Goal: Check status: Check status

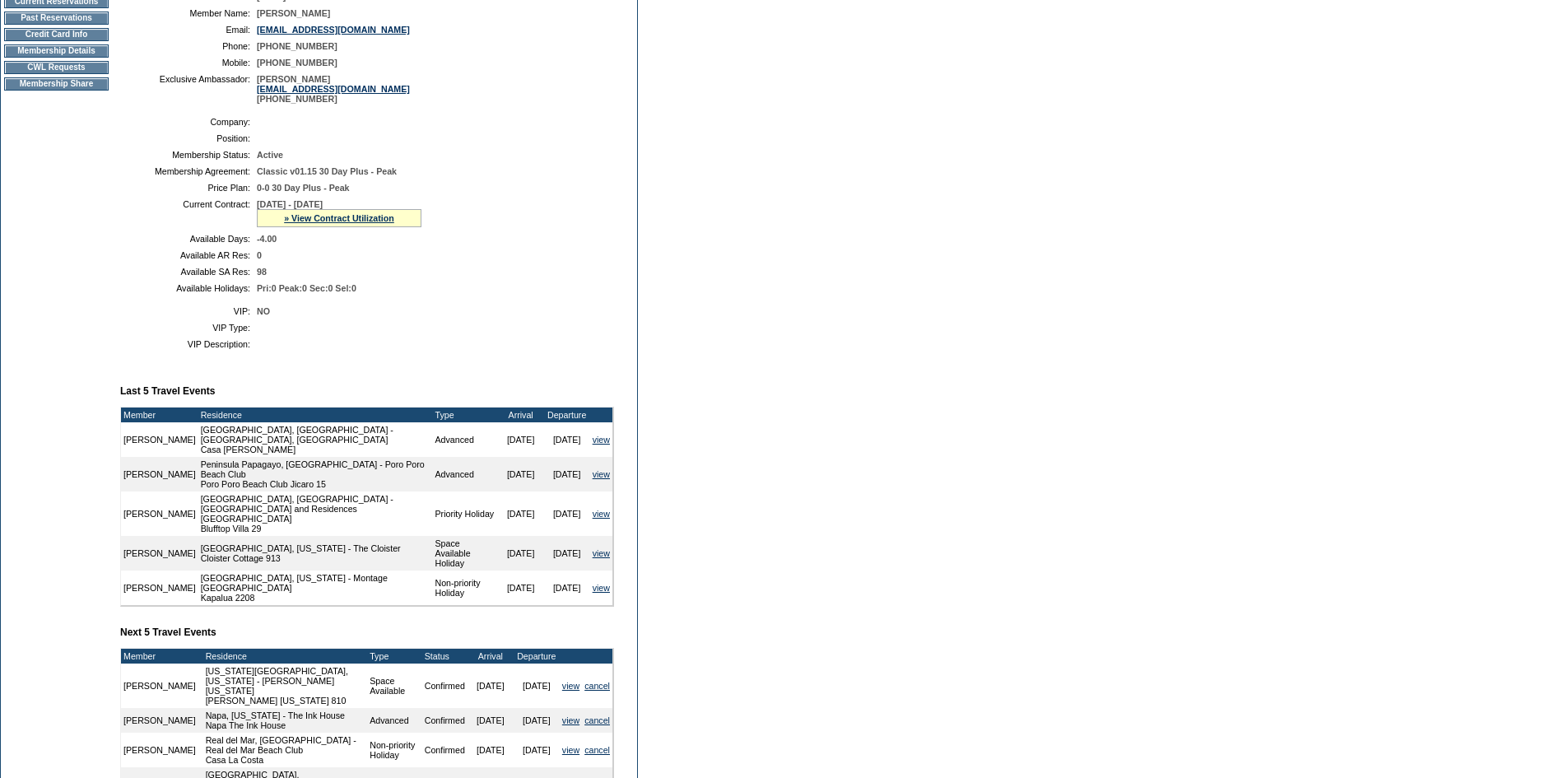
scroll to position [329, 0]
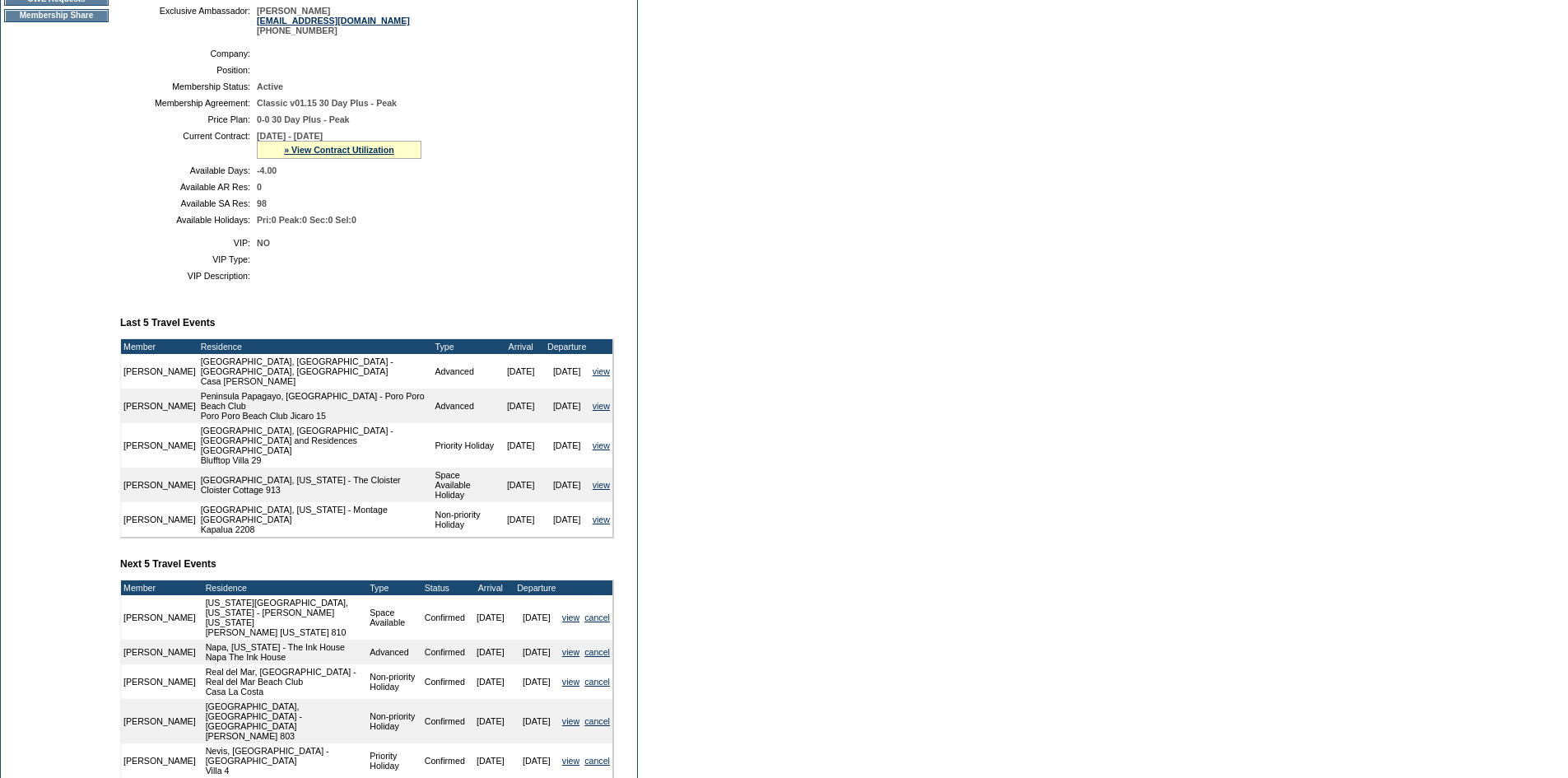
click at [372, 159] on div "» View Contract Utilization" at bounding box center [338, 150] width 164 height 18
click at [372, 155] on link "» View Contract Utilization" at bounding box center [338, 149] width 111 height 10
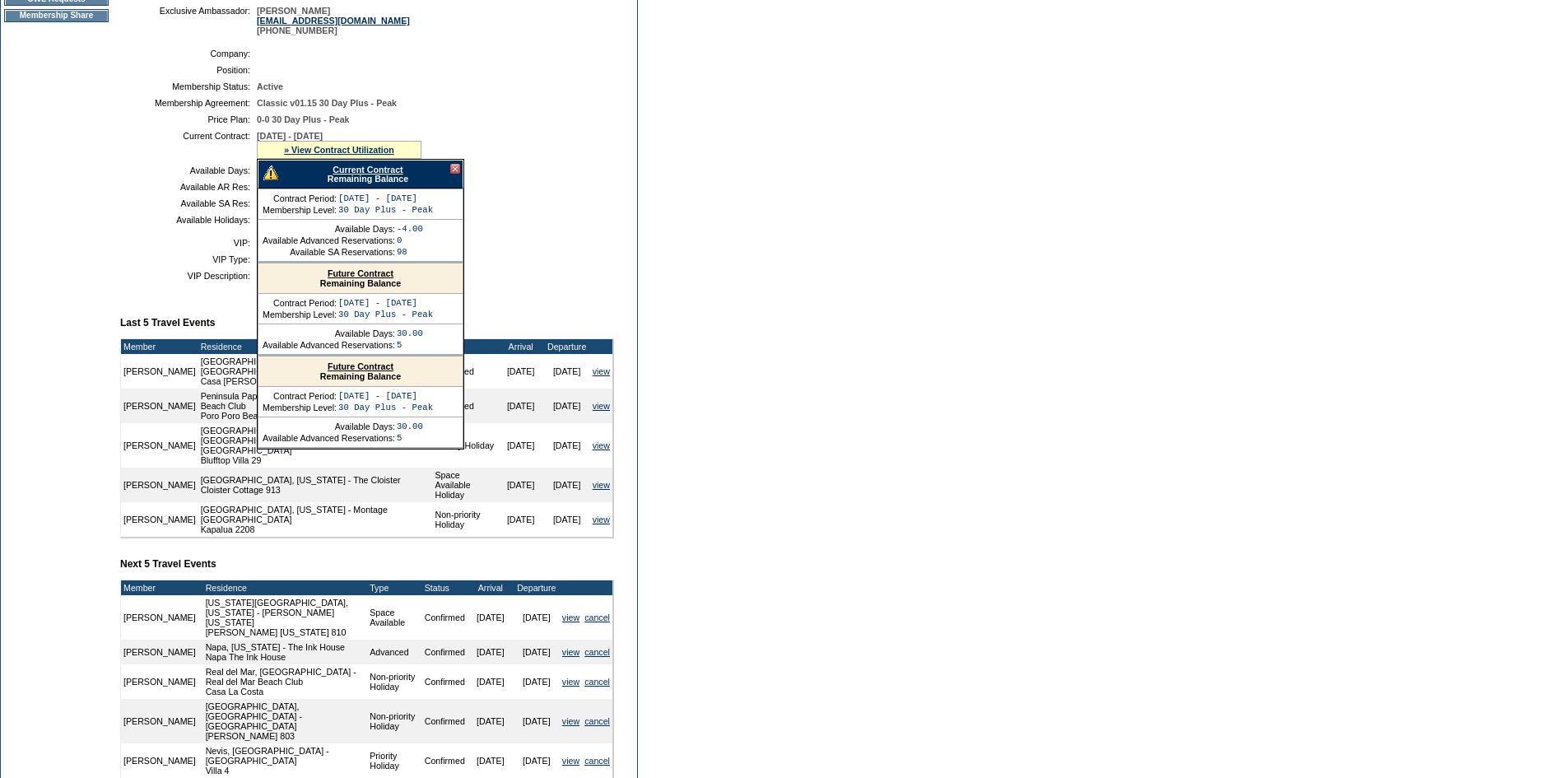
click at [377, 174] on link "Current Contract" at bounding box center [367, 169] width 70 height 10
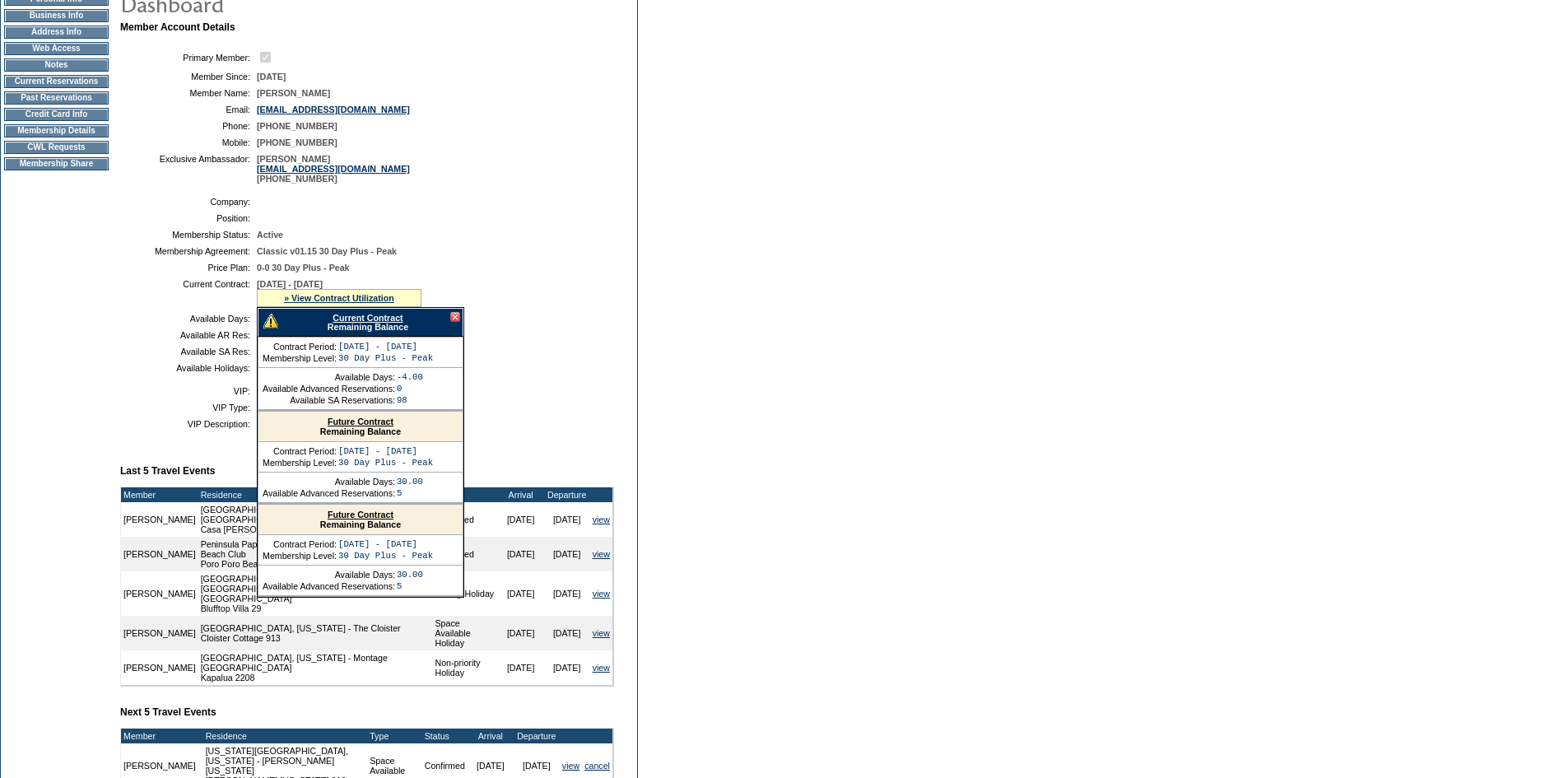
scroll to position [0, 0]
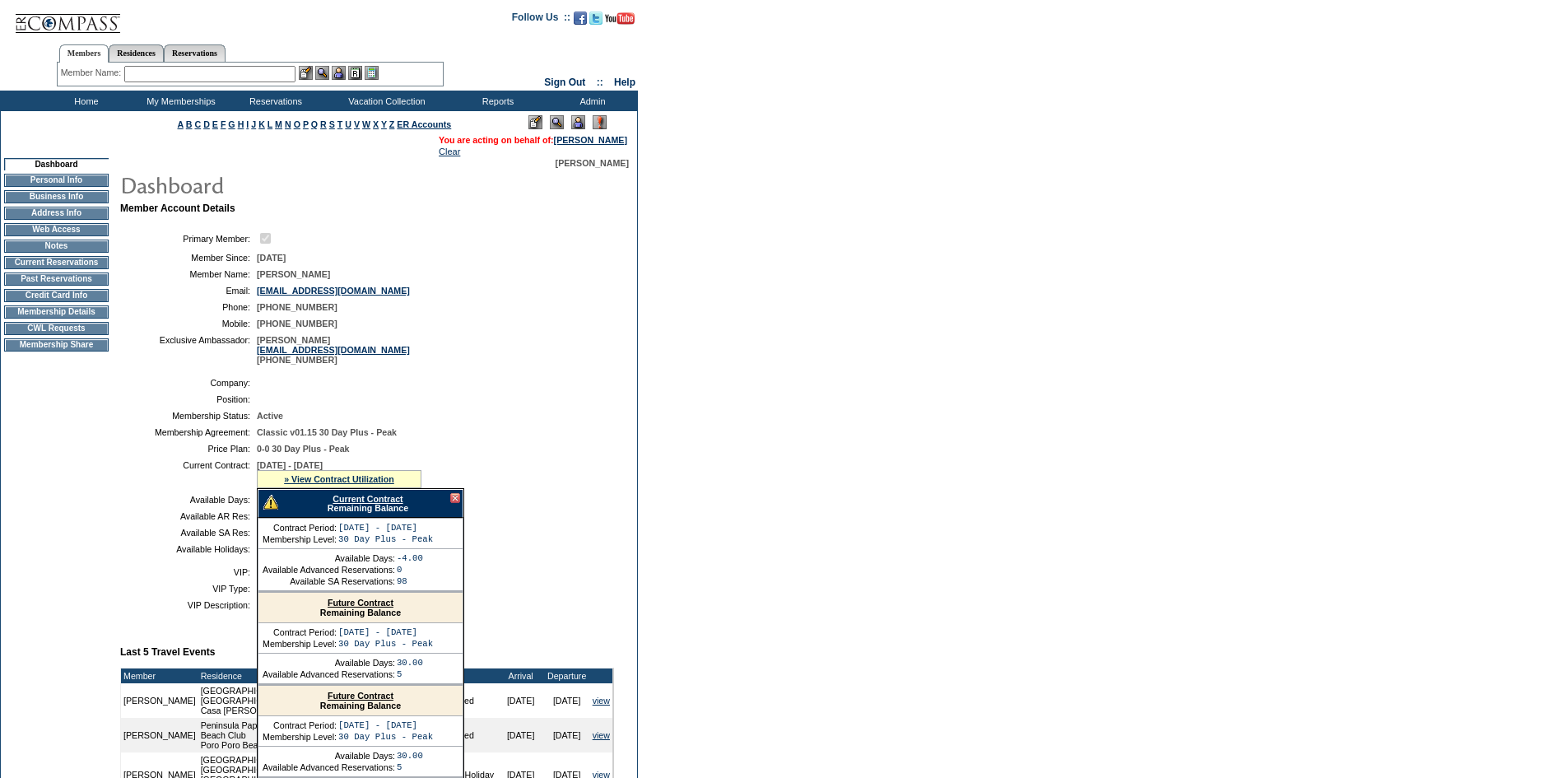
click at [454, 503] on div at bounding box center [454, 497] width 10 height 10
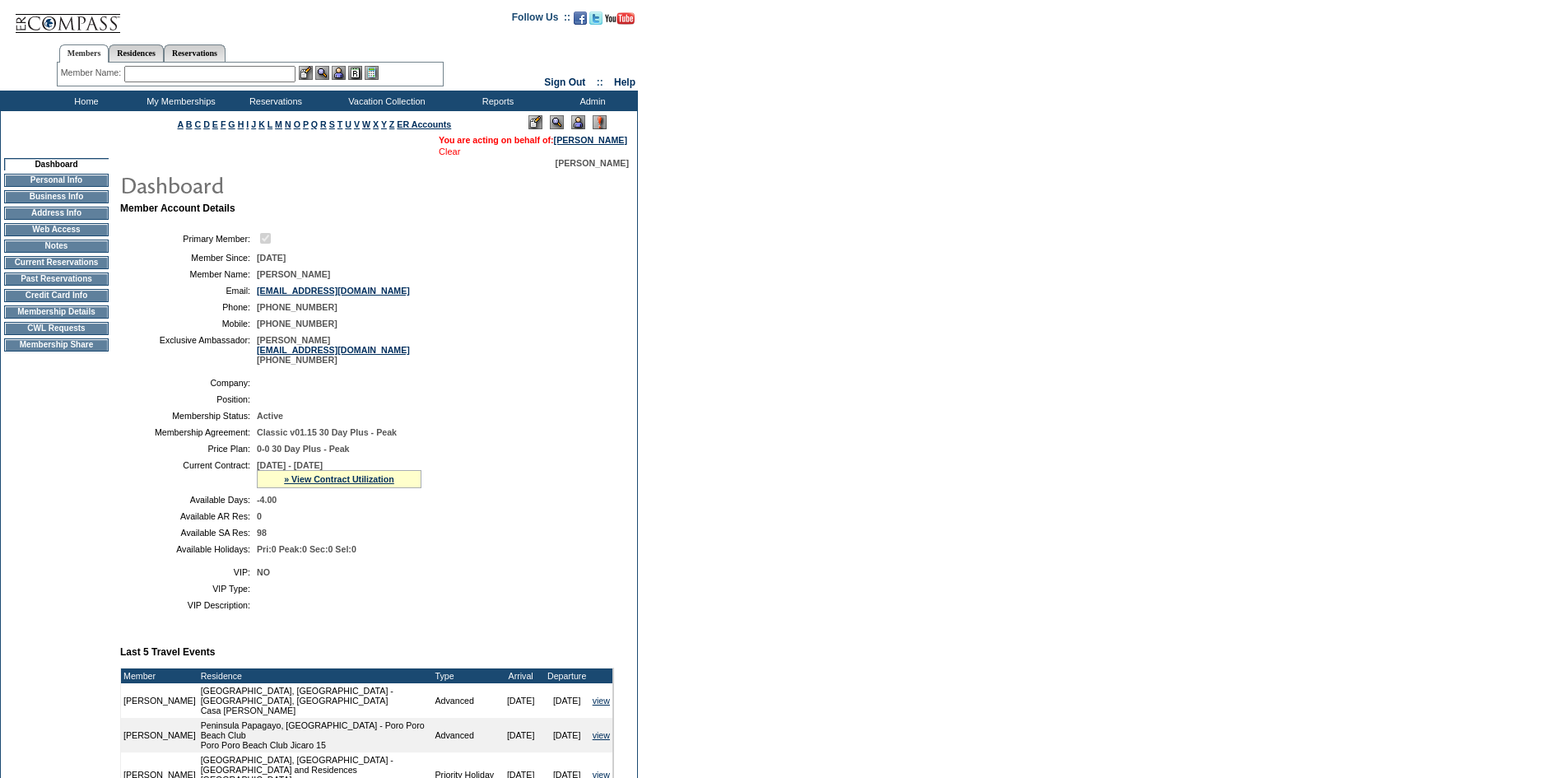
click at [439, 154] on link "Clear" at bounding box center [449, 151] width 22 height 10
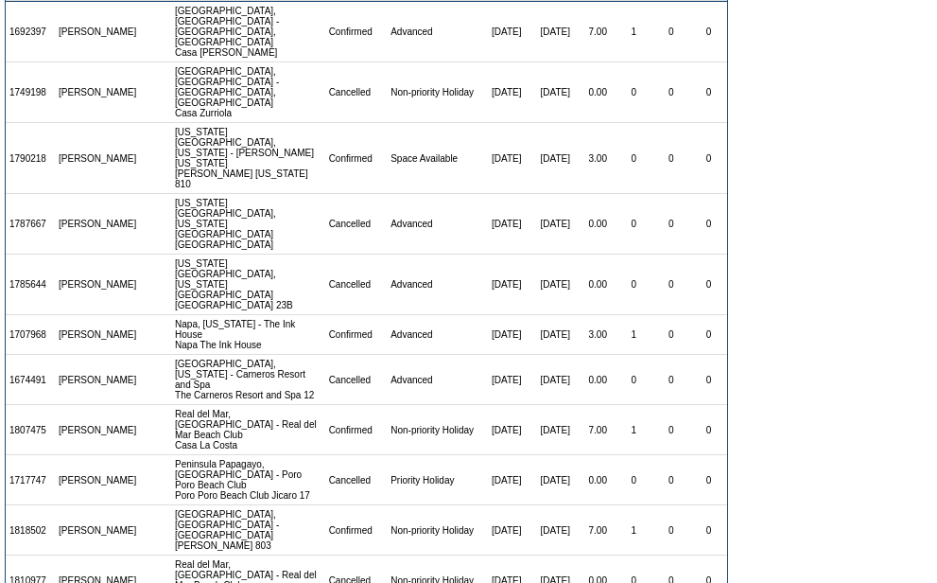
scroll to position [230, 0]
